Goal: Check status: Check status

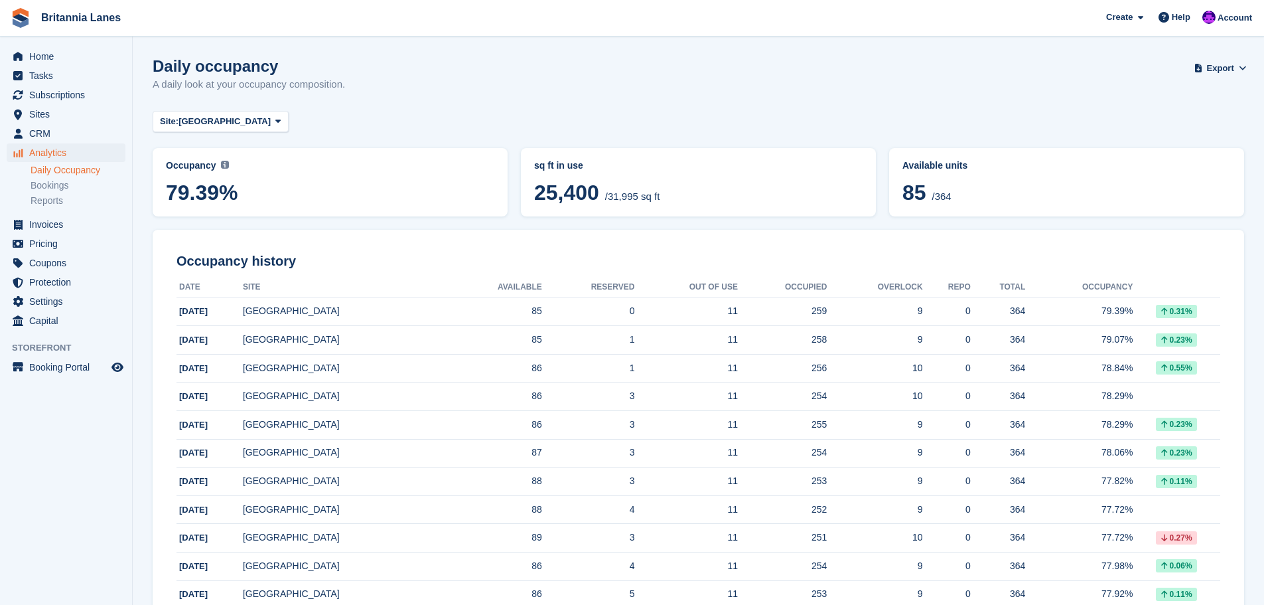
click at [280, 190] on span "79.39%" at bounding box center [330, 193] width 329 height 24
click at [205, 123] on span "[GEOGRAPHIC_DATA]" at bounding box center [225, 121] width 92 height 13
click at [190, 250] on link "Hayle" at bounding box center [218, 248] width 119 height 24
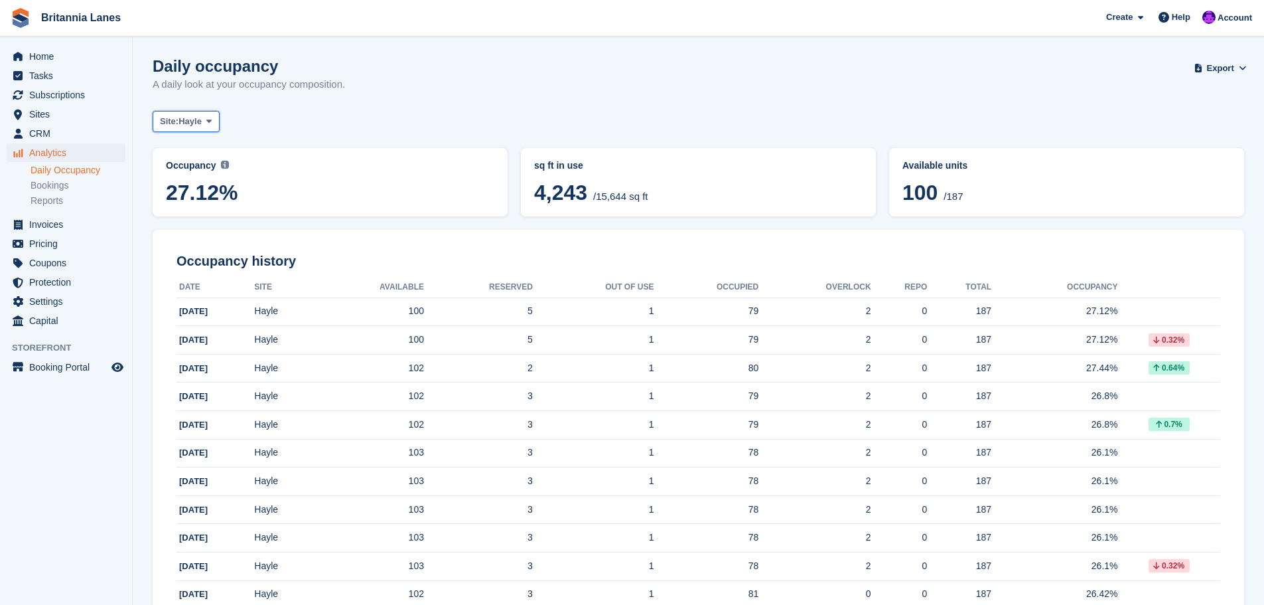
click at [183, 126] on span "Hayle" at bounding box center [190, 121] width 23 height 13
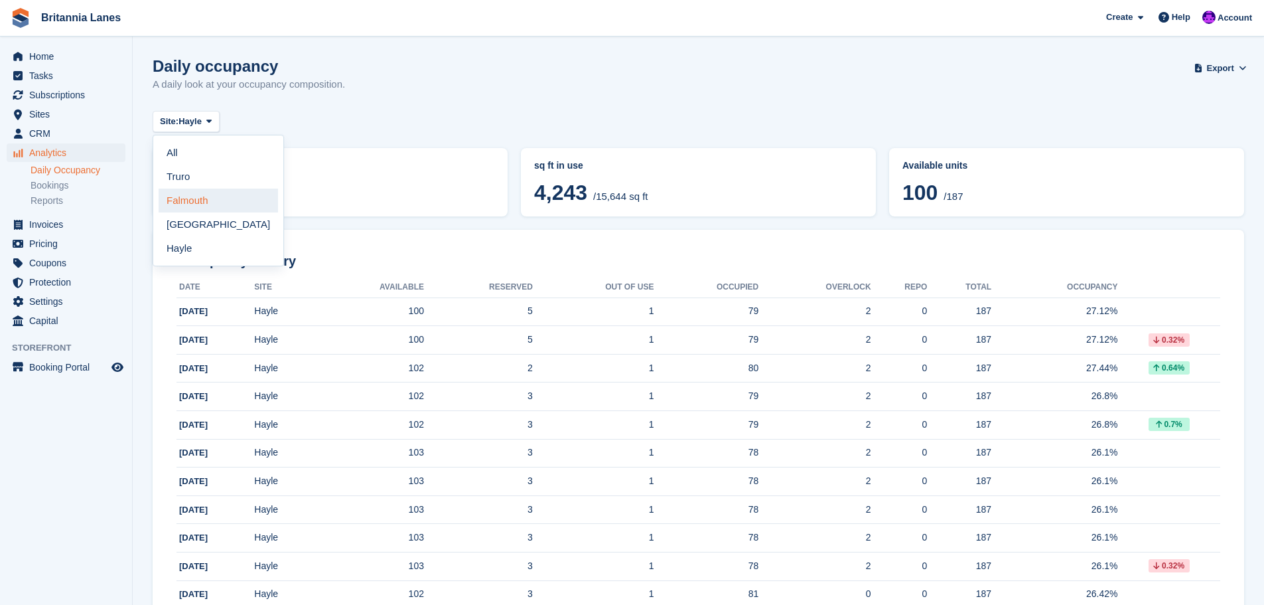
click at [194, 204] on link "Falmouth" at bounding box center [218, 200] width 119 height 24
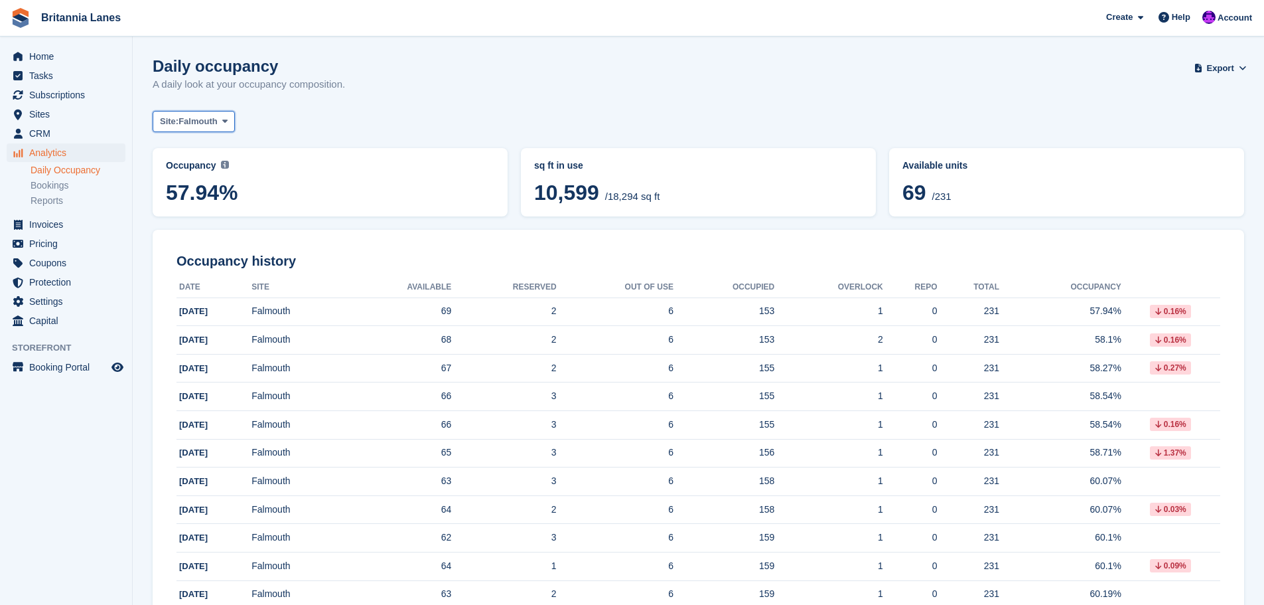
click at [181, 121] on button "Site: [GEOGRAPHIC_DATA]" at bounding box center [194, 122] width 82 height 22
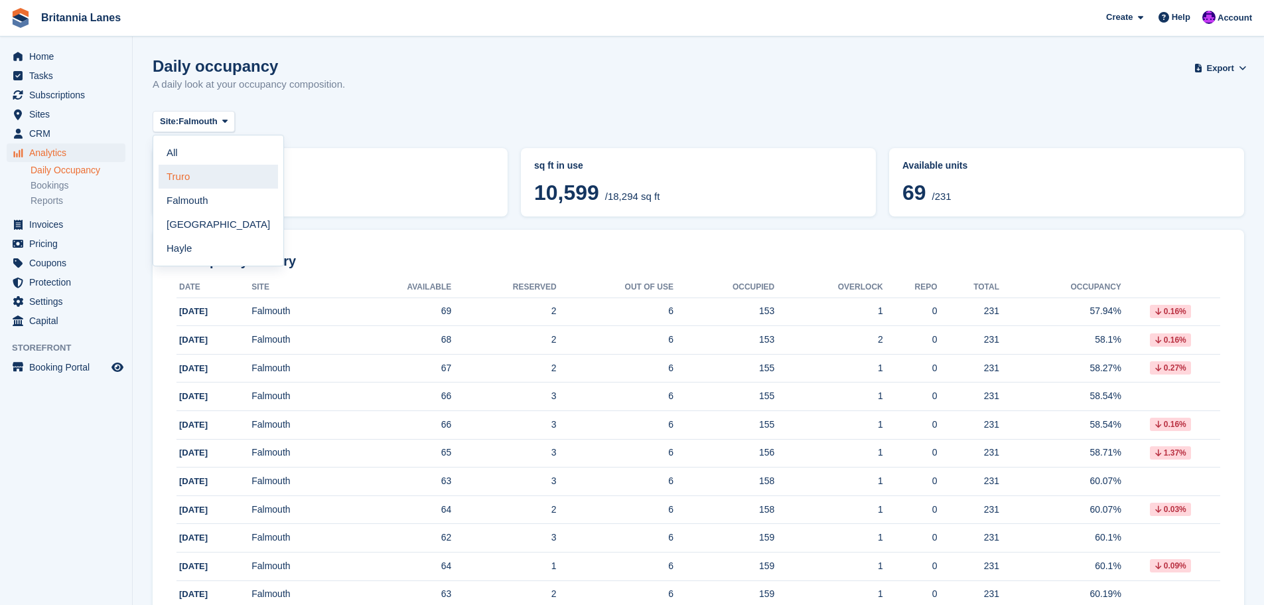
click at [187, 185] on link "Truro" at bounding box center [218, 177] width 119 height 24
